Goal: Check status: Check status

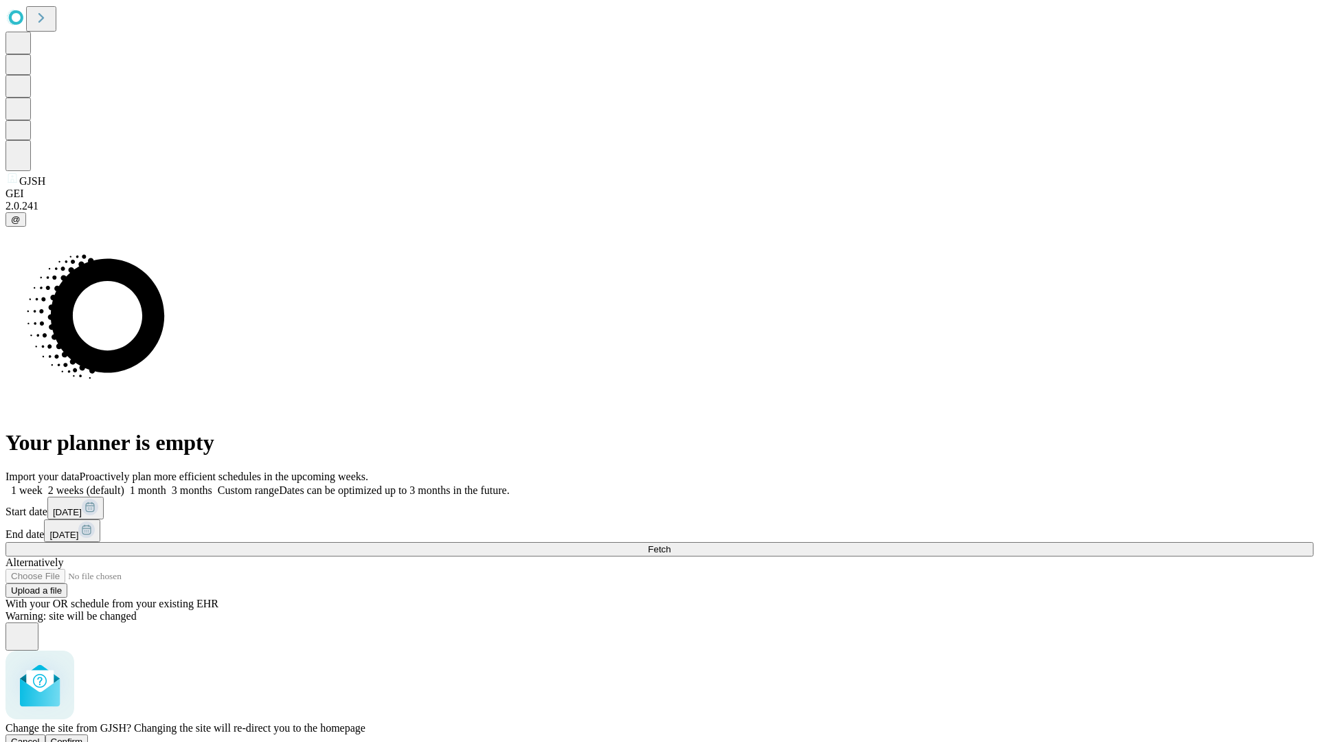
click at [83, 737] on span "Confirm" at bounding box center [67, 742] width 32 height 10
click at [166, 484] on label "1 month" at bounding box center [145, 490] width 42 height 12
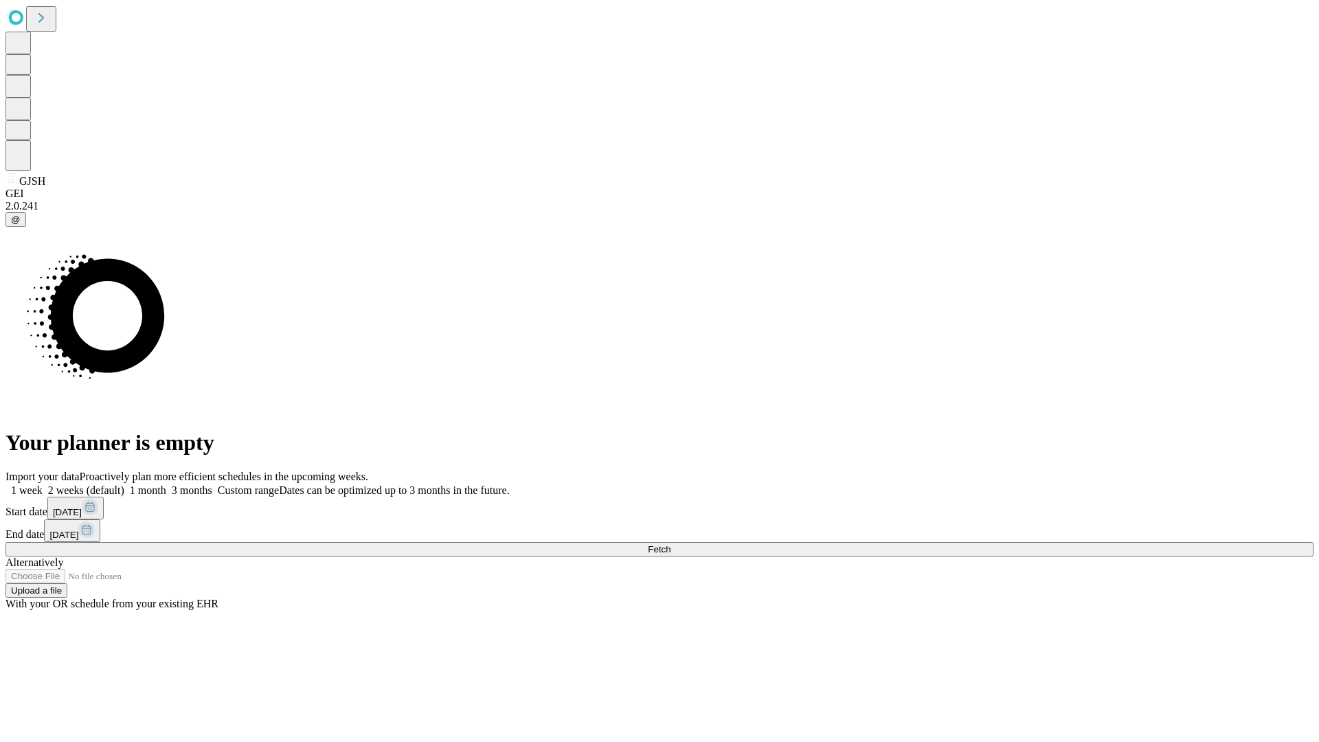
click at [671, 544] on span "Fetch" at bounding box center [659, 549] width 23 height 10
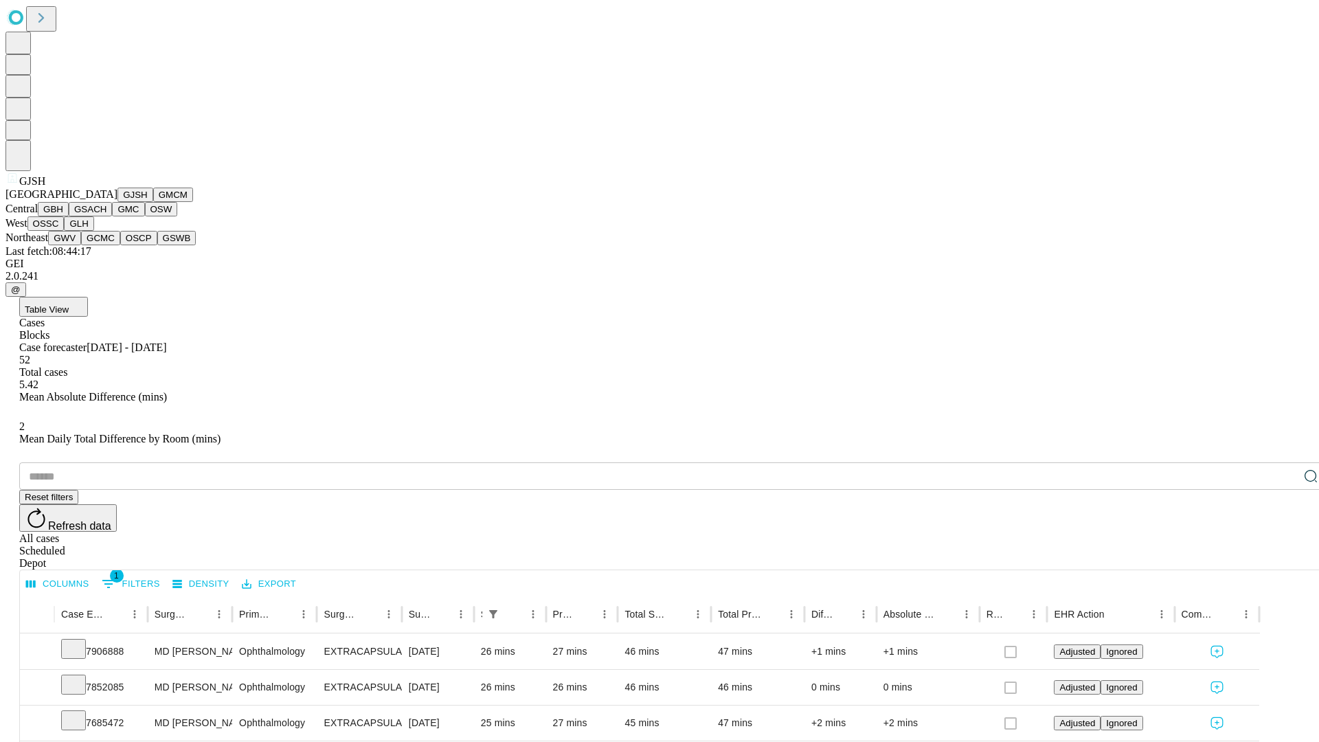
click at [153, 202] on button "GMCM" at bounding box center [173, 195] width 40 height 14
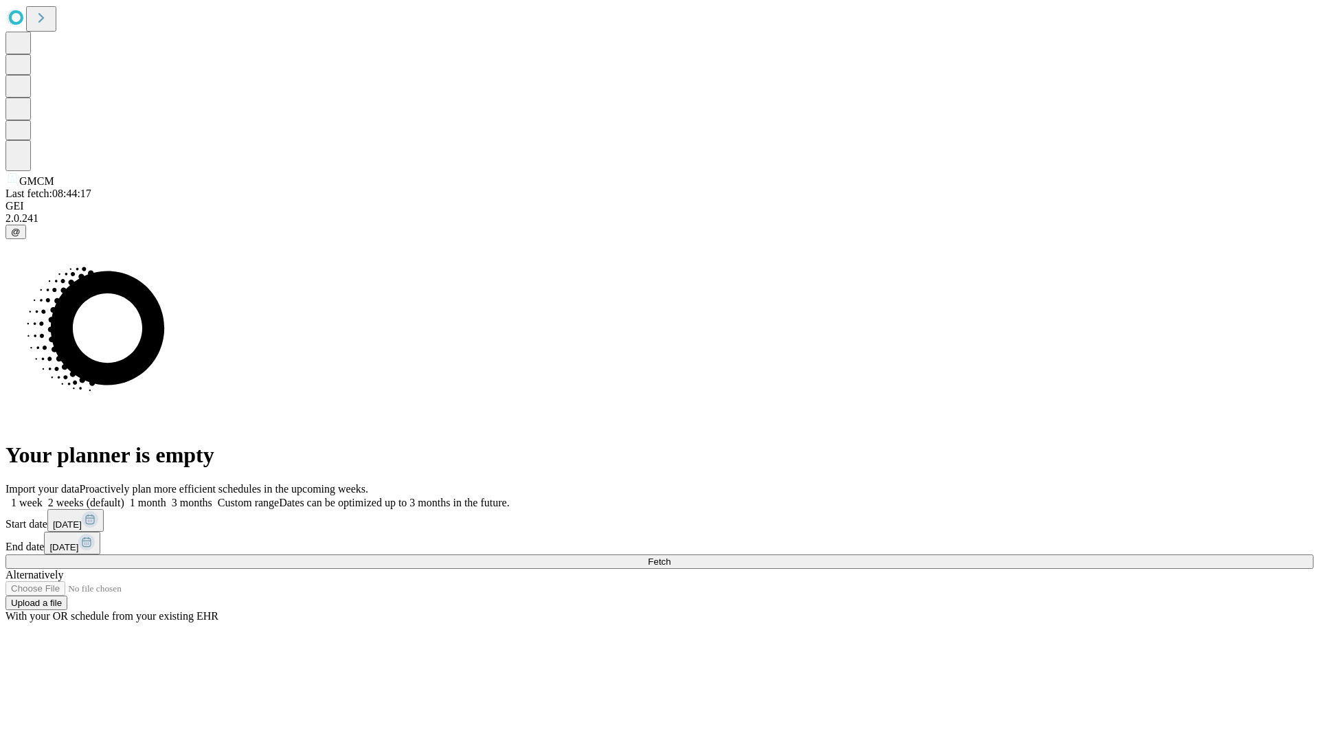
click at [166, 497] on label "1 month" at bounding box center [145, 503] width 42 height 12
click at [671, 557] on span "Fetch" at bounding box center [659, 562] width 23 height 10
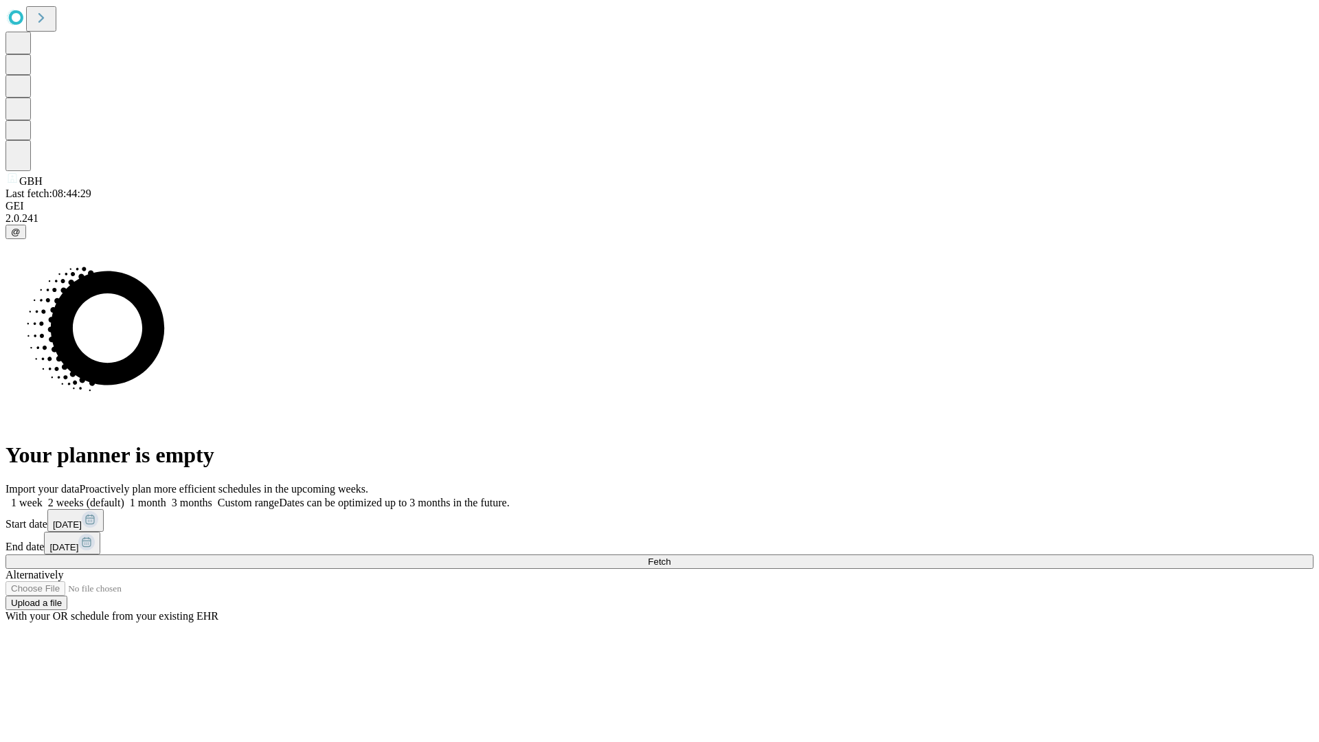
click at [166, 497] on label "1 month" at bounding box center [145, 503] width 42 height 12
click at [671, 557] on span "Fetch" at bounding box center [659, 562] width 23 height 10
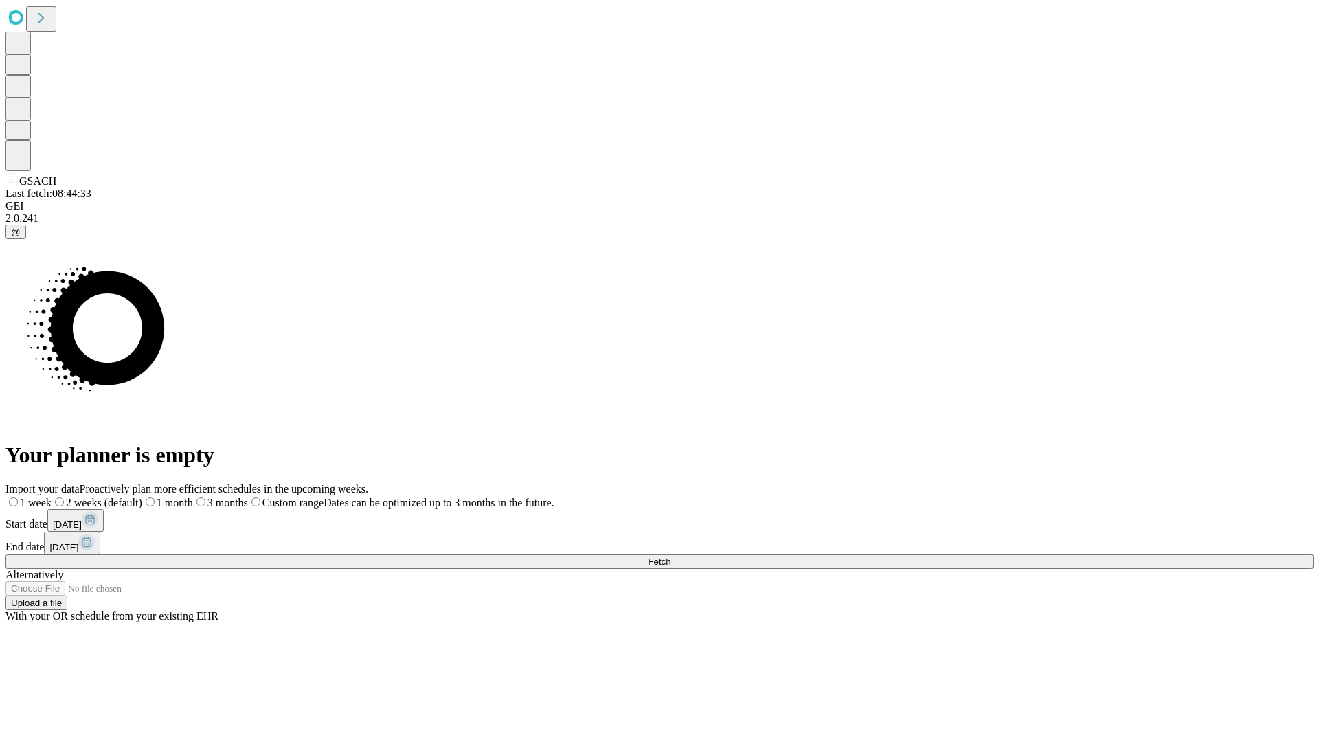
click at [193, 497] on label "1 month" at bounding box center [167, 503] width 51 height 12
click at [671, 557] on span "Fetch" at bounding box center [659, 562] width 23 height 10
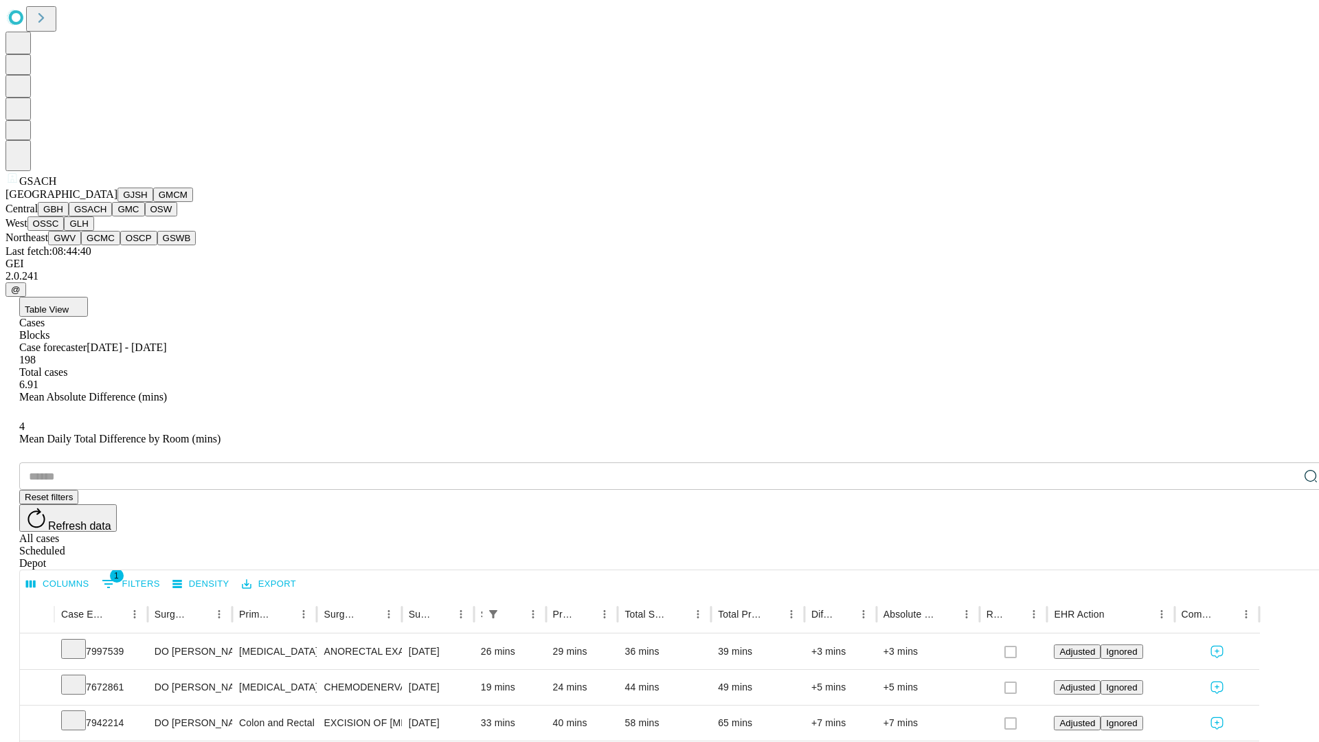
click at [112, 216] on button "GMC" at bounding box center [128, 209] width 32 height 14
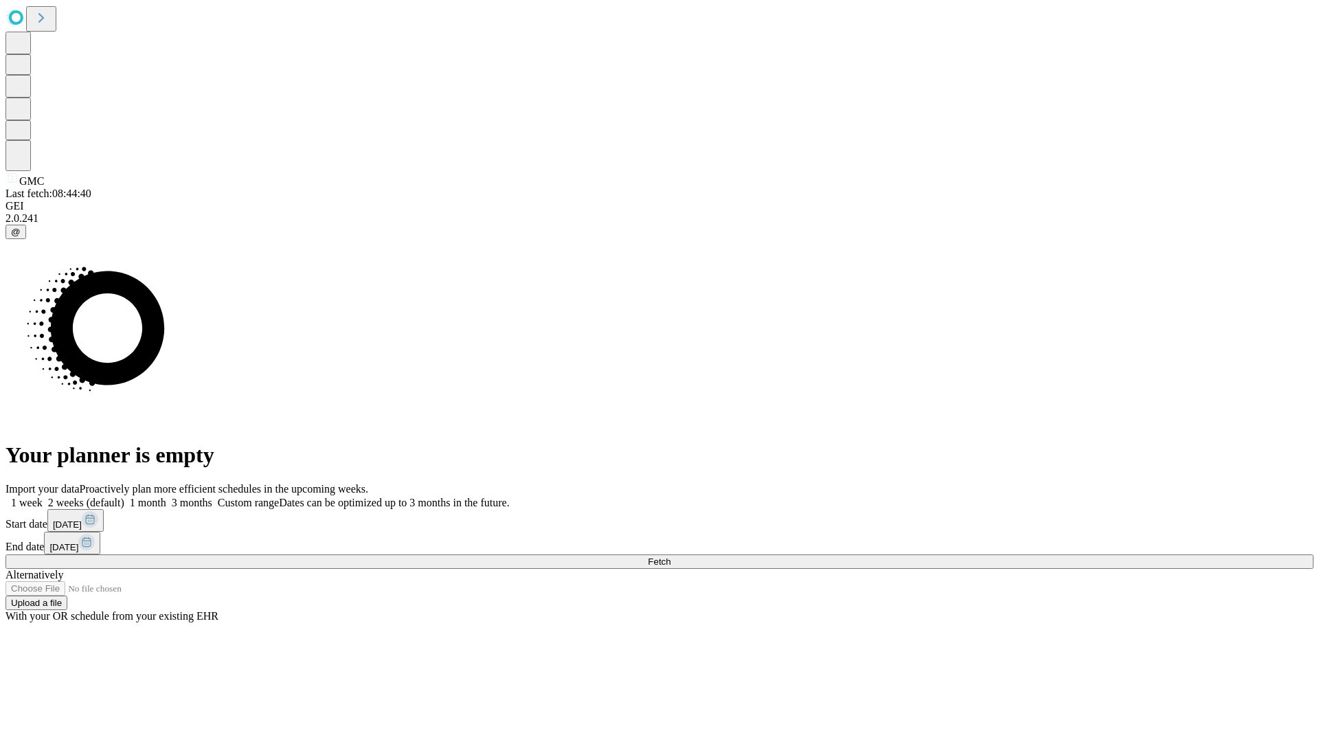
click at [166, 497] on label "1 month" at bounding box center [145, 503] width 42 height 12
click at [671, 557] on span "Fetch" at bounding box center [659, 562] width 23 height 10
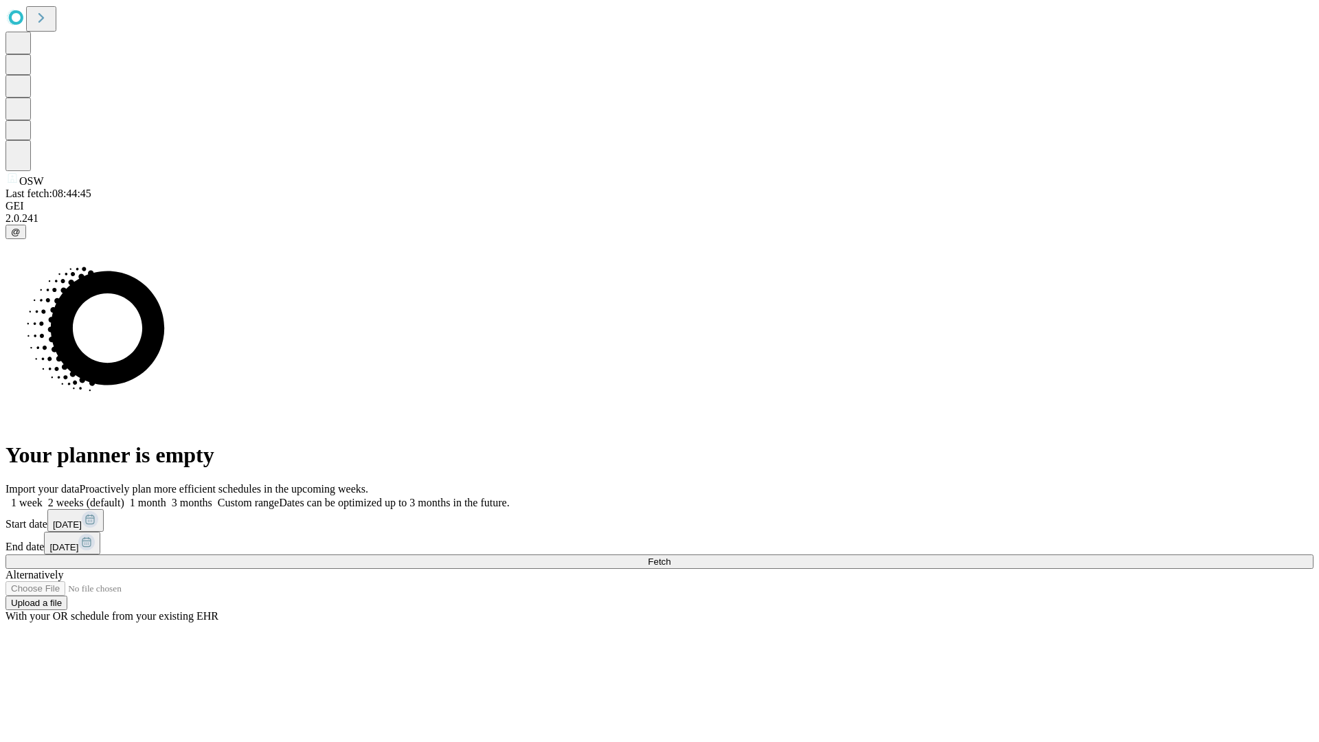
click at [166, 497] on label "1 month" at bounding box center [145, 503] width 42 height 12
click at [671, 557] on span "Fetch" at bounding box center [659, 562] width 23 height 10
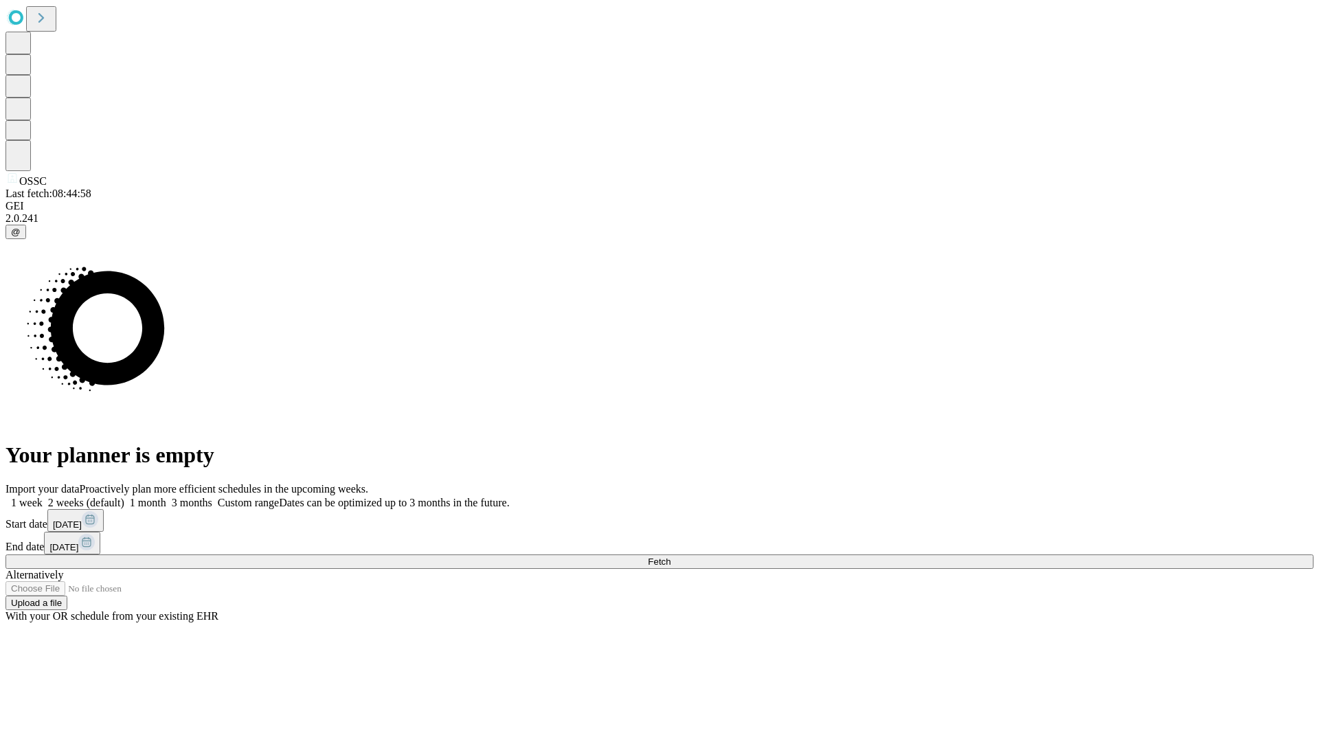
click at [166, 497] on label "1 month" at bounding box center [145, 503] width 42 height 12
click at [671, 557] on span "Fetch" at bounding box center [659, 562] width 23 height 10
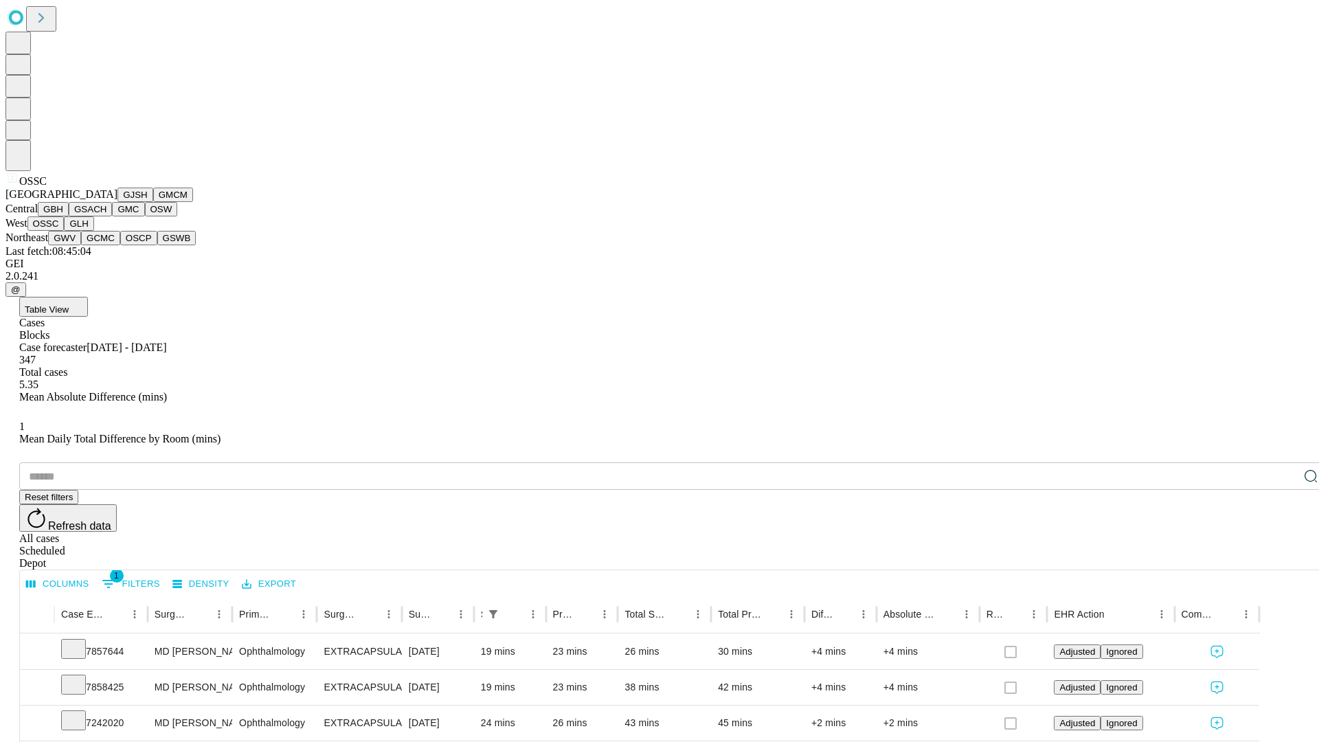
click at [93, 231] on button "GLH" at bounding box center [79, 223] width 30 height 14
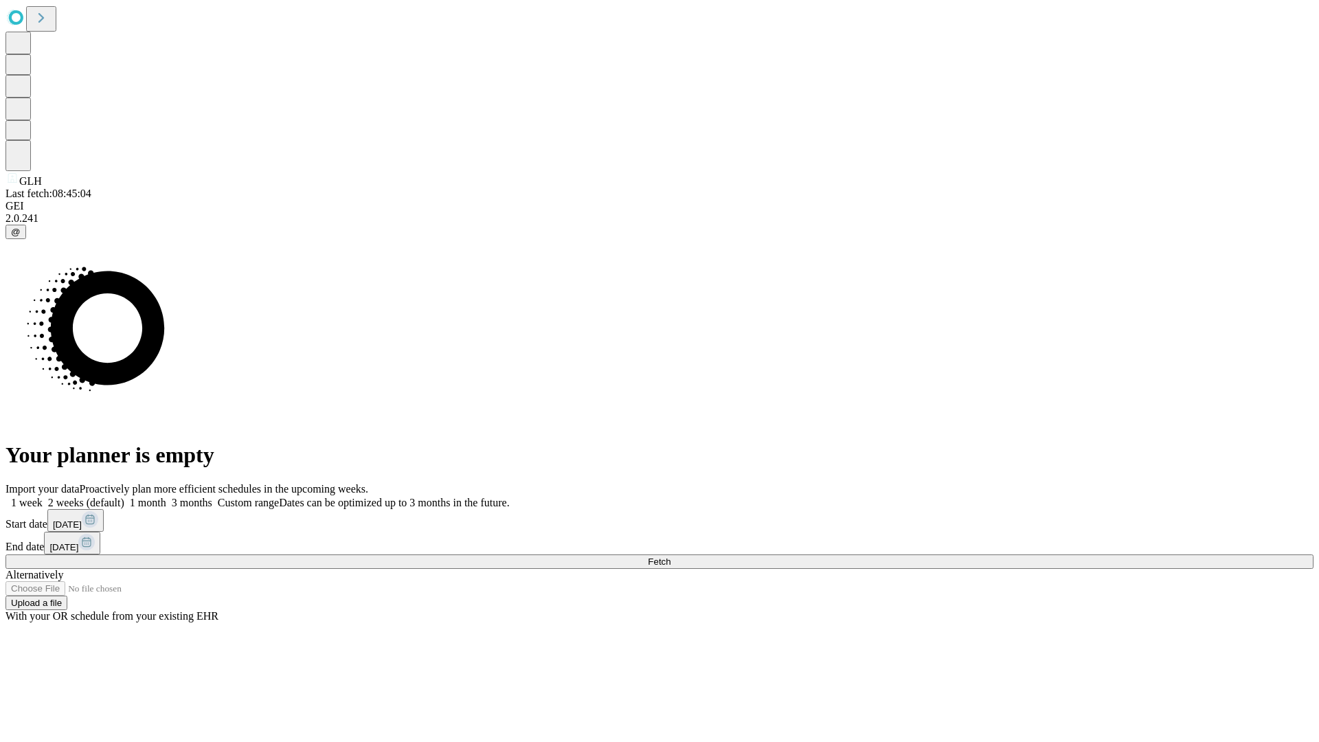
click at [166, 497] on label "1 month" at bounding box center [145, 503] width 42 height 12
click at [671, 557] on span "Fetch" at bounding box center [659, 562] width 23 height 10
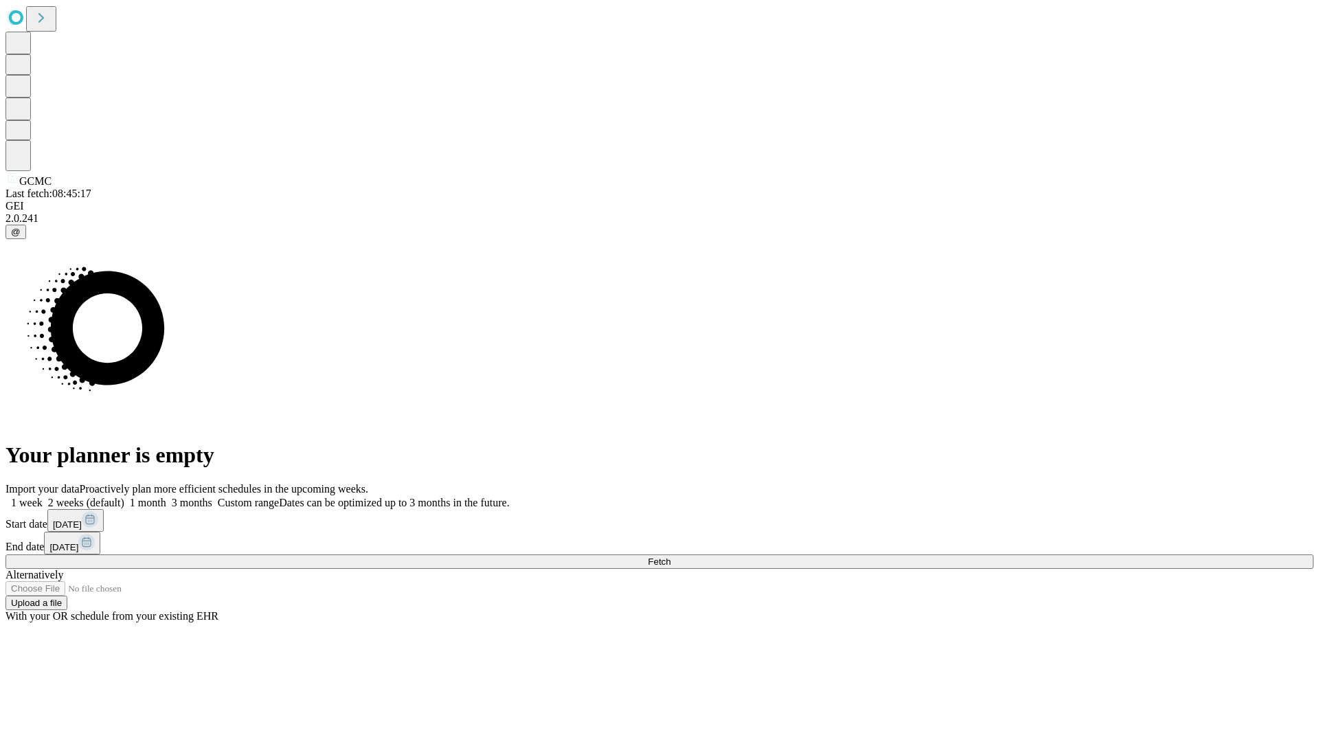
click at [166, 497] on label "1 month" at bounding box center [145, 503] width 42 height 12
click at [671, 557] on span "Fetch" at bounding box center [659, 562] width 23 height 10
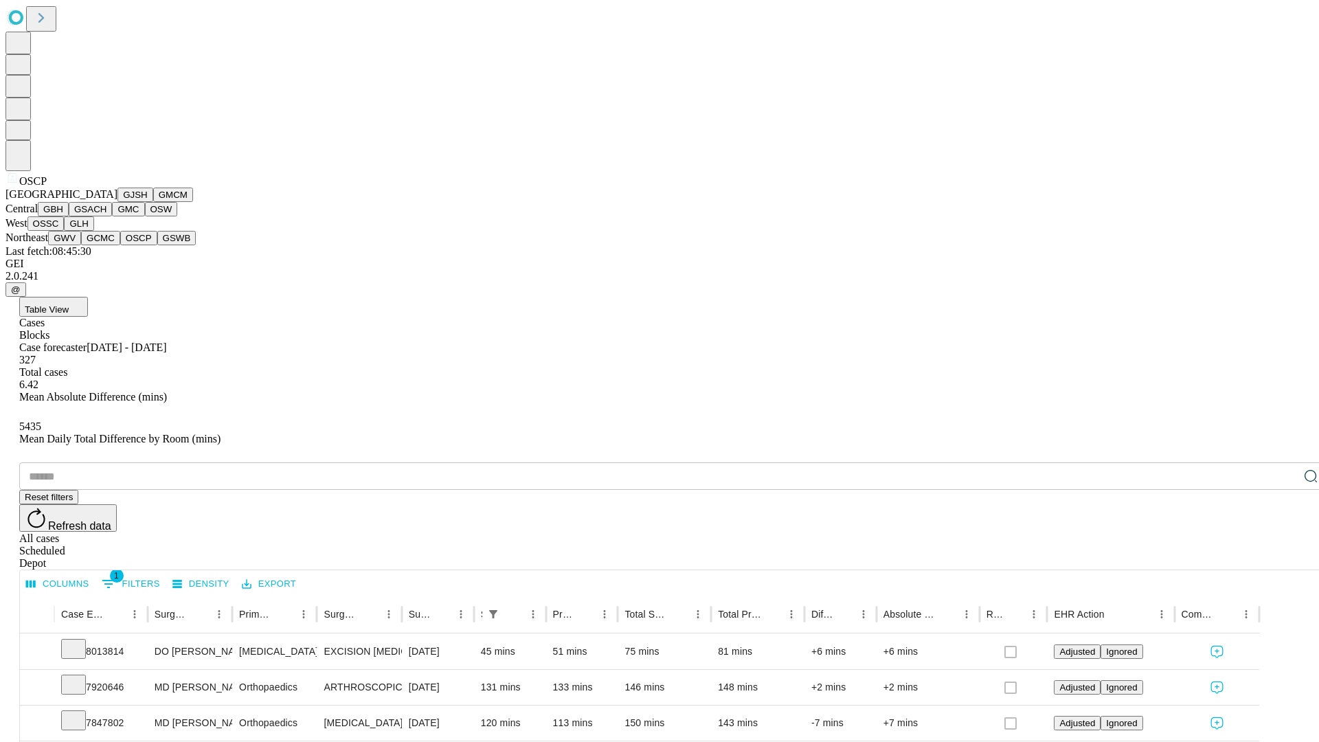
click at [157, 245] on button "GSWB" at bounding box center [176, 238] width 39 height 14
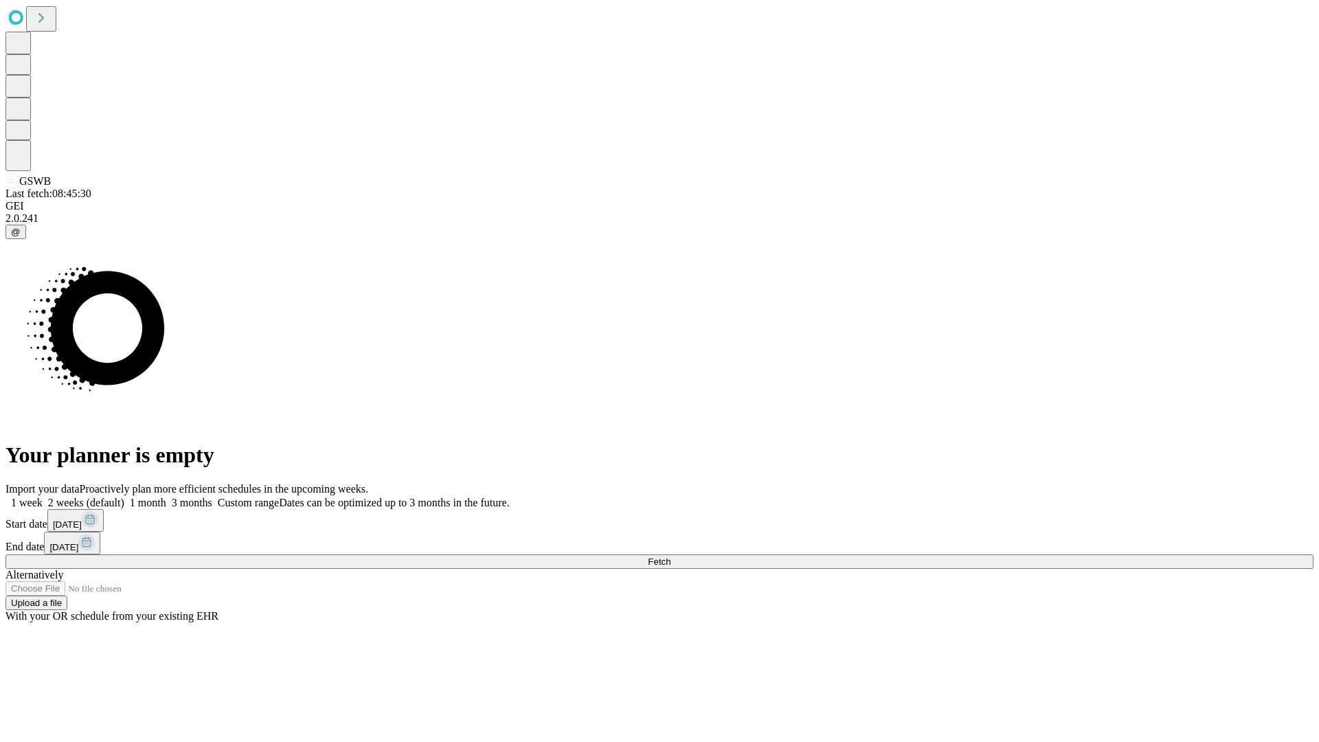
click at [671, 557] on span "Fetch" at bounding box center [659, 562] width 23 height 10
